Goal: Information Seeking & Learning: Compare options

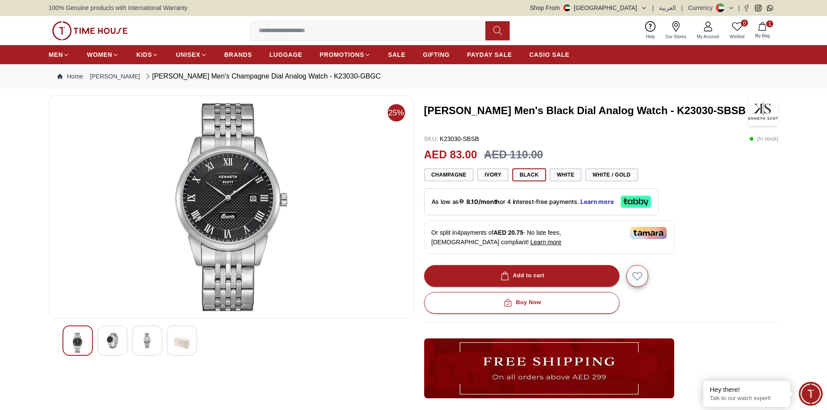
click at [768, 28] on button "1 My Bag" at bounding box center [762, 30] width 25 height 20
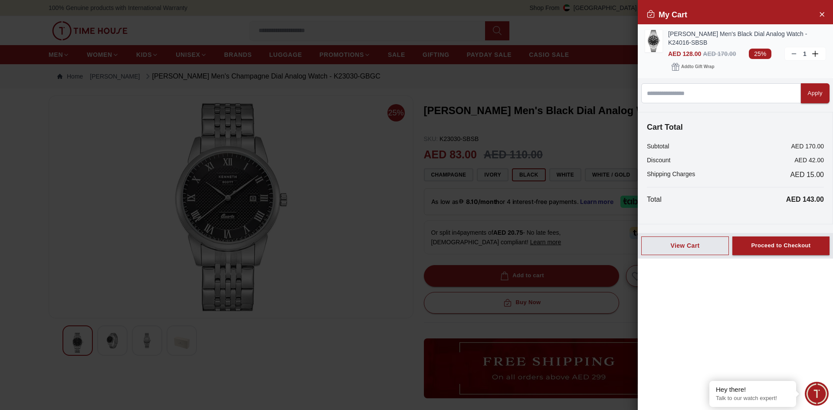
click at [792, 55] on icon at bounding box center [794, 53] width 7 height 7
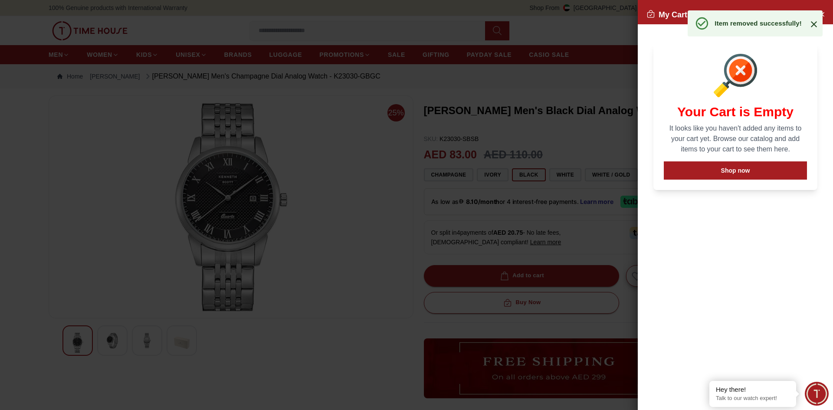
click at [817, 26] on icon at bounding box center [814, 24] width 10 height 10
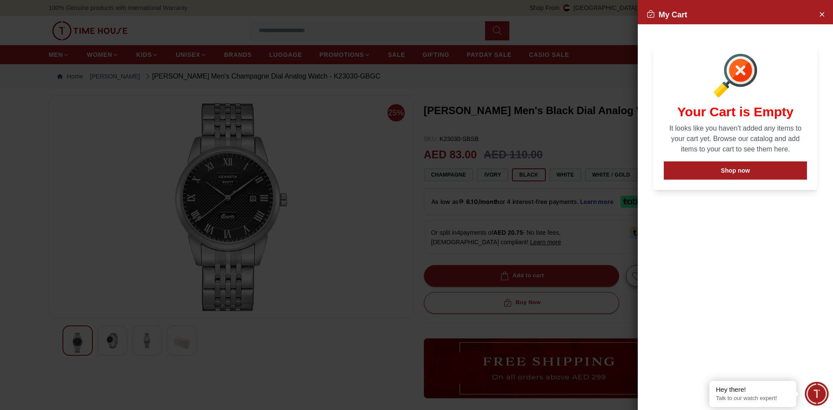
click at [592, 142] on div at bounding box center [416, 205] width 833 height 410
click at [364, 224] on div at bounding box center [416, 205] width 833 height 410
click at [826, 9] on button "Close Account" at bounding box center [822, 14] width 14 height 14
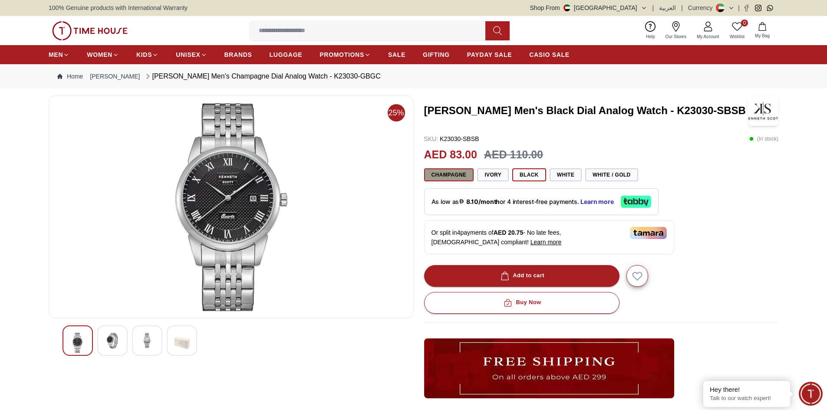
click at [441, 173] on button "Champagne" at bounding box center [449, 174] width 50 height 13
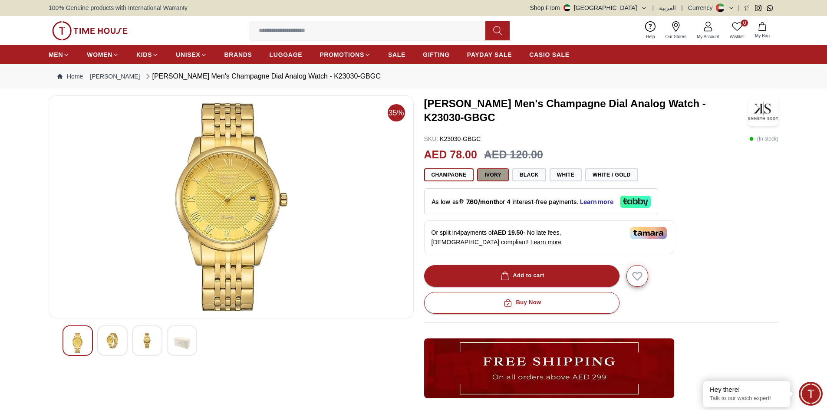
click at [496, 171] on button "Ivory" at bounding box center [493, 174] width 32 height 13
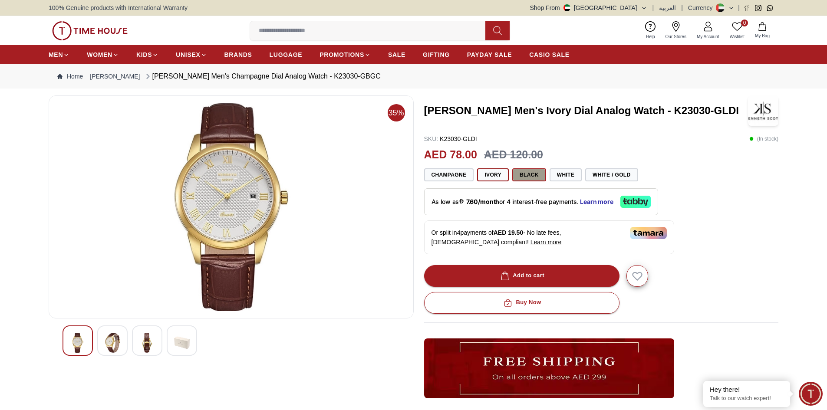
click at [528, 173] on button "Black" at bounding box center [529, 174] width 34 height 13
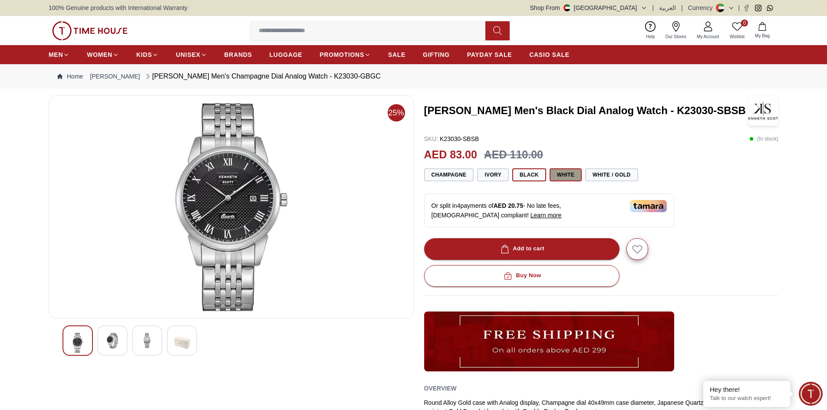
click at [557, 172] on button "White" at bounding box center [565, 174] width 32 height 13
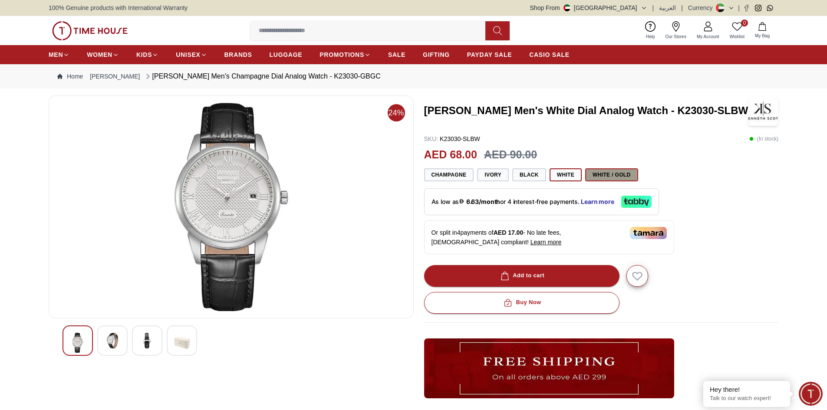
click at [597, 175] on button "White / Gold" at bounding box center [611, 174] width 53 height 13
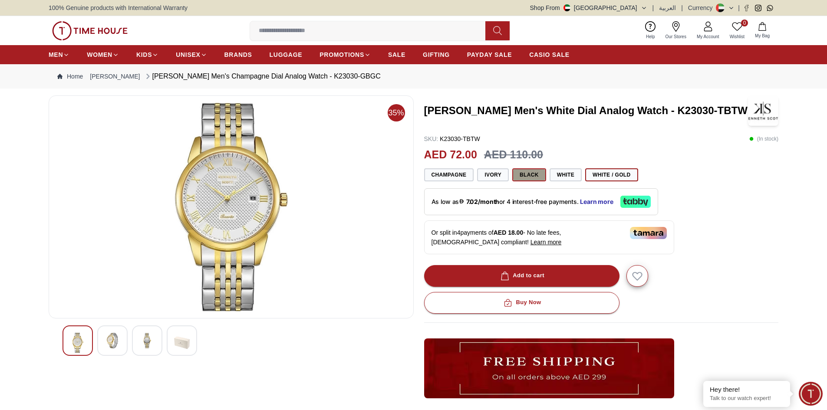
click at [528, 177] on button "Black" at bounding box center [529, 174] width 34 height 13
click at [526, 175] on button "Black" at bounding box center [529, 174] width 34 height 13
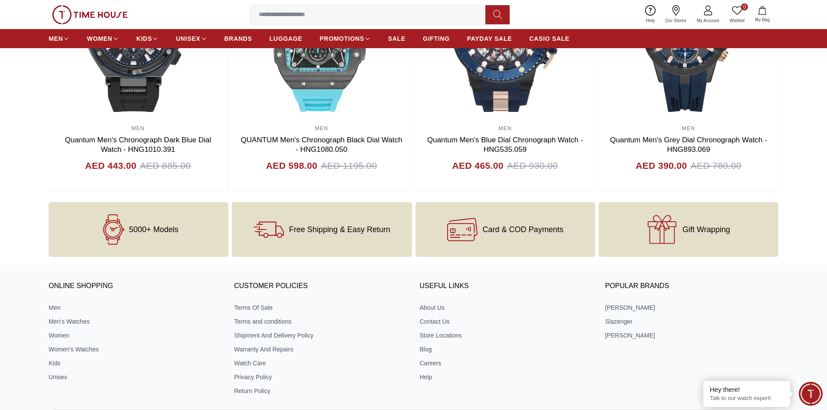
scroll to position [1026, 0]
